Goal: Feedback & Contribution: Contribute content

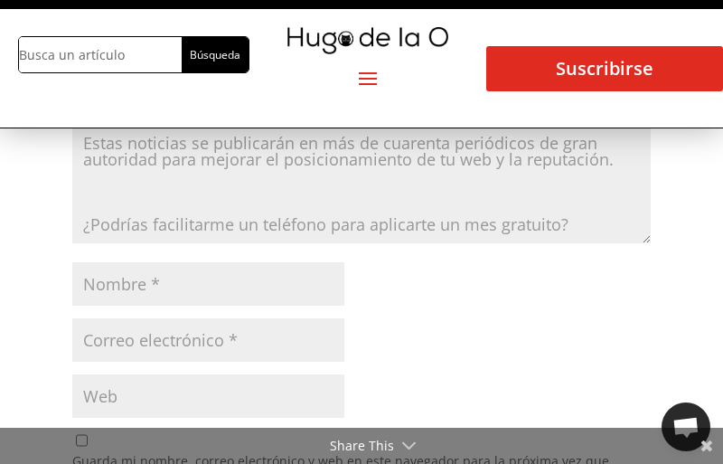
scroll to position [285, 0]
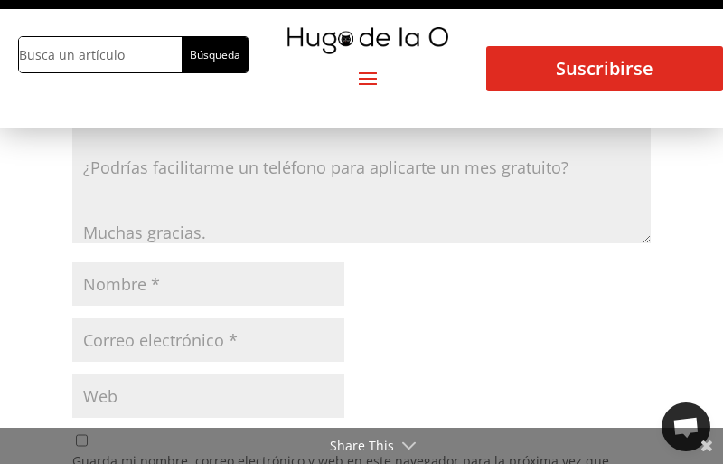
type textarea "Propuesta para Hugodelao. Hola, es un placer saludarte. Te escribo porque sería…"
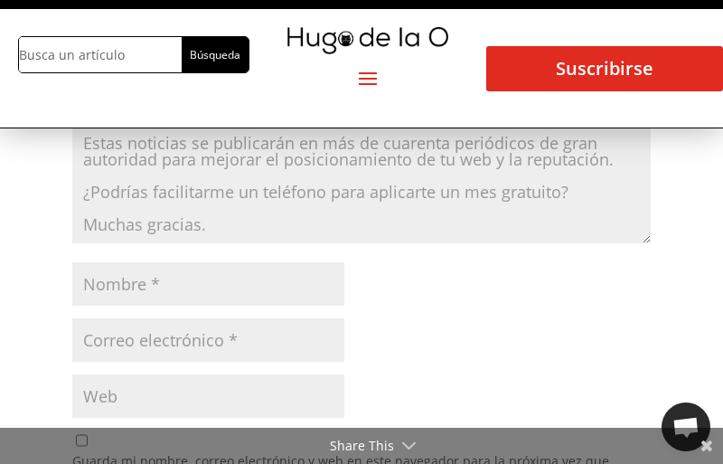
scroll to position [3601, 0]
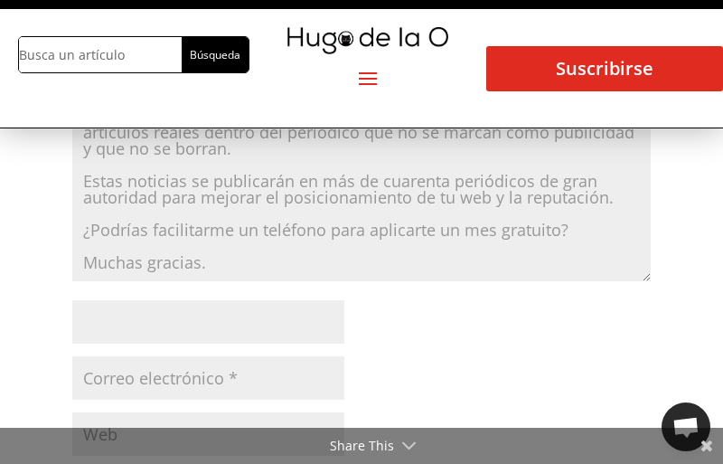
type textarea "Propuesta para Hugodelao. Hola, es un placer saludarte. Te escribo porque sería…"
click at [208, 300] on input "Nombre *" at bounding box center [208, 321] width 272 height 43
type input "[PERSON_NAME]"
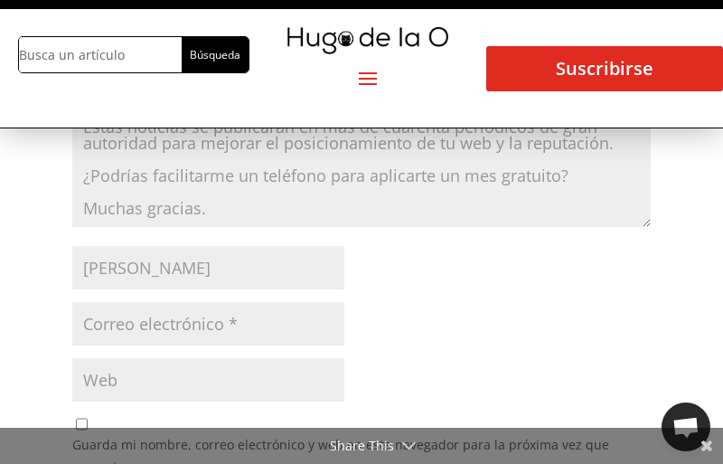
scroll to position [3657, 0]
click at [208, 300] on input "Correo electrónico *" at bounding box center [208, 321] width 272 height 43
type input "iciar.izquierdo@agenciacrecimientoenlinea.com"
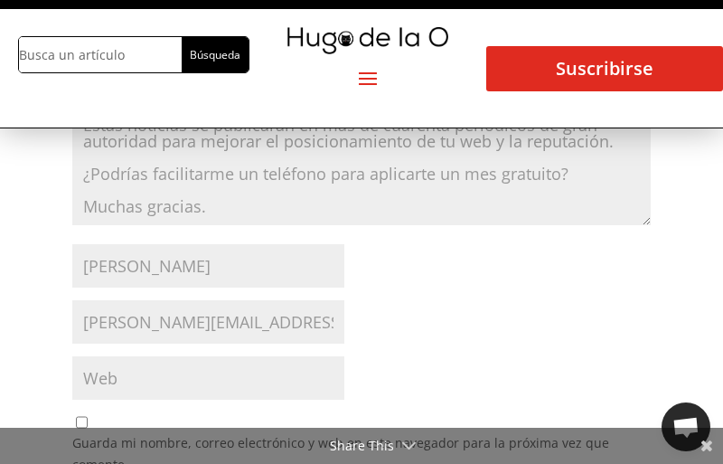
checkbox input "true"
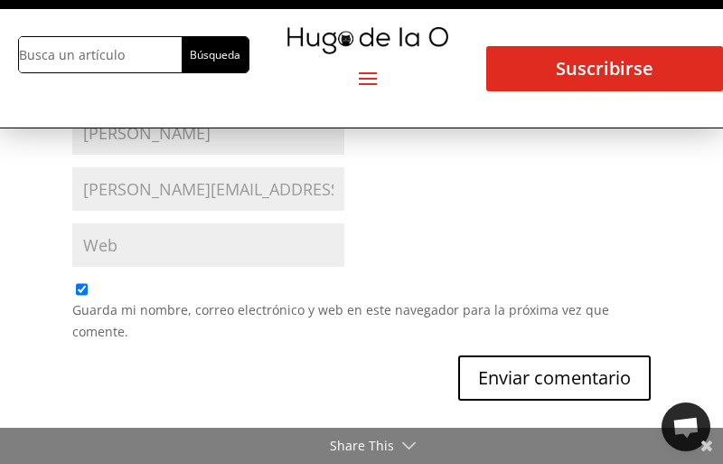
scroll to position [130, 0]
